Goal: Task Accomplishment & Management: Manage account settings

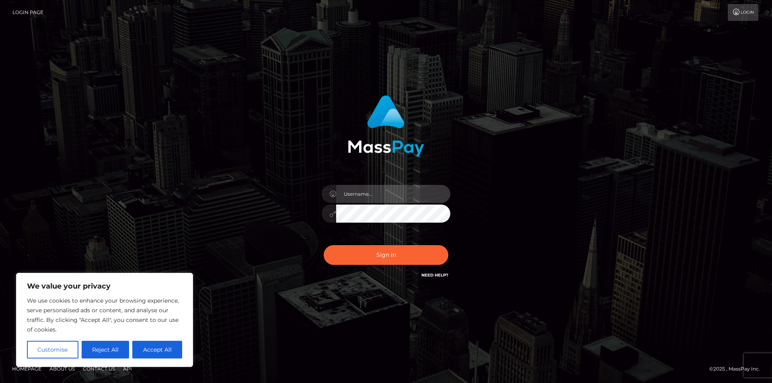
click at [351, 191] on input "text" at bounding box center [393, 194] width 114 height 18
type input "[EMAIL_ADDRESS][DOMAIN_NAME]"
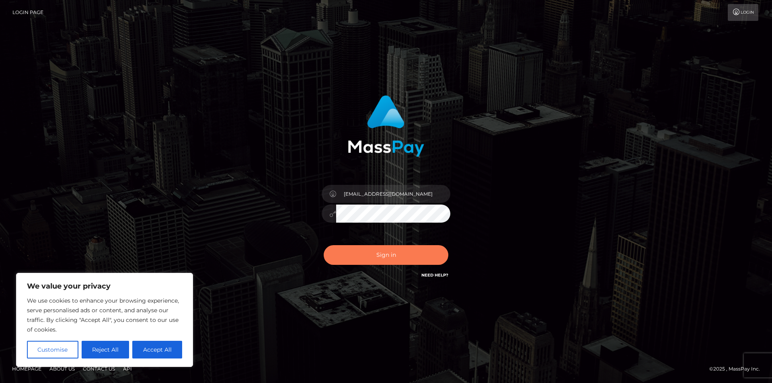
click at [398, 256] on button "Sign in" at bounding box center [386, 255] width 125 height 20
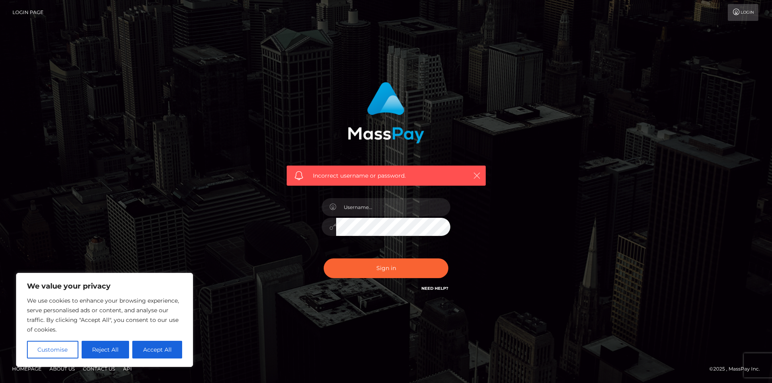
click at [479, 177] on icon "button" at bounding box center [477, 176] width 8 height 8
click at [477, 174] on icon "button" at bounding box center [477, 176] width 8 height 8
click at [102, 351] on button "Reject All" at bounding box center [106, 350] width 48 height 18
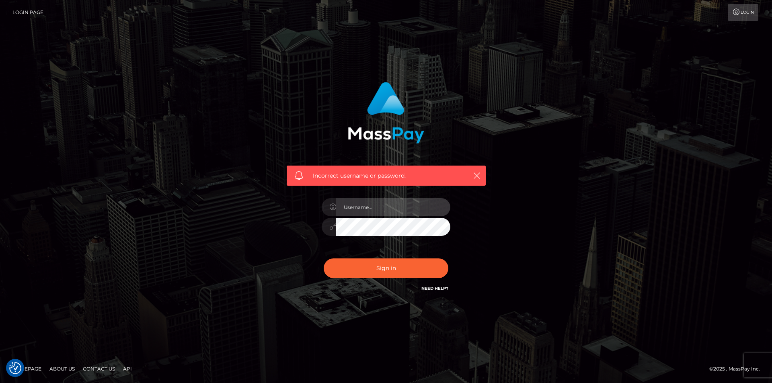
click at [355, 213] on input "text" at bounding box center [393, 207] width 114 height 18
type input "[EMAIL_ADDRESS][DOMAIN_NAME]"
click at [530, 220] on div "Incorrect username or password. [EMAIL_ADDRESS][DOMAIN_NAME]" at bounding box center [386, 191] width 458 height 231
click at [440, 288] on link "Need Help?" at bounding box center [434, 288] width 27 height 5
click at [37, 11] on link "Login Page" at bounding box center [27, 12] width 31 height 17
